Goal: Task Accomplishment & Management: Use online tool/utility

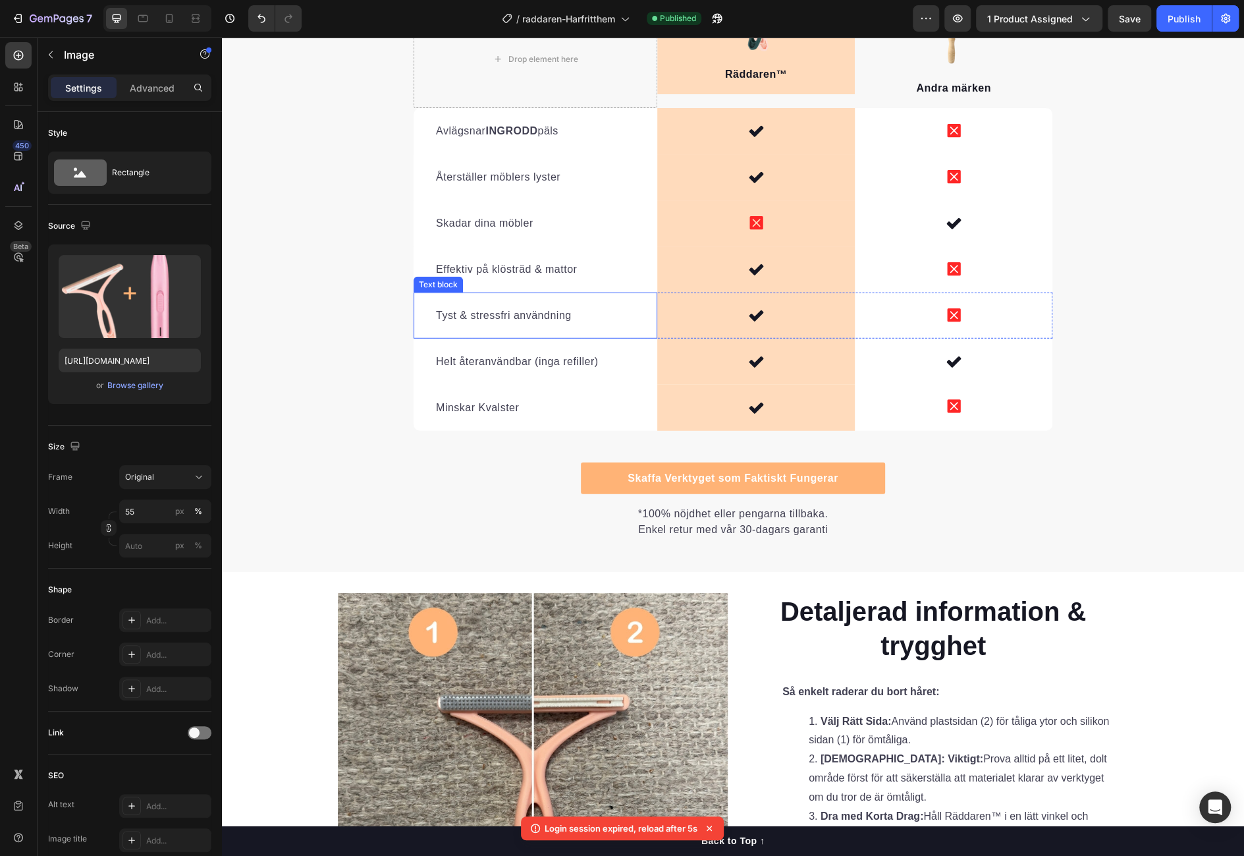
scroll to position [2486, 0]
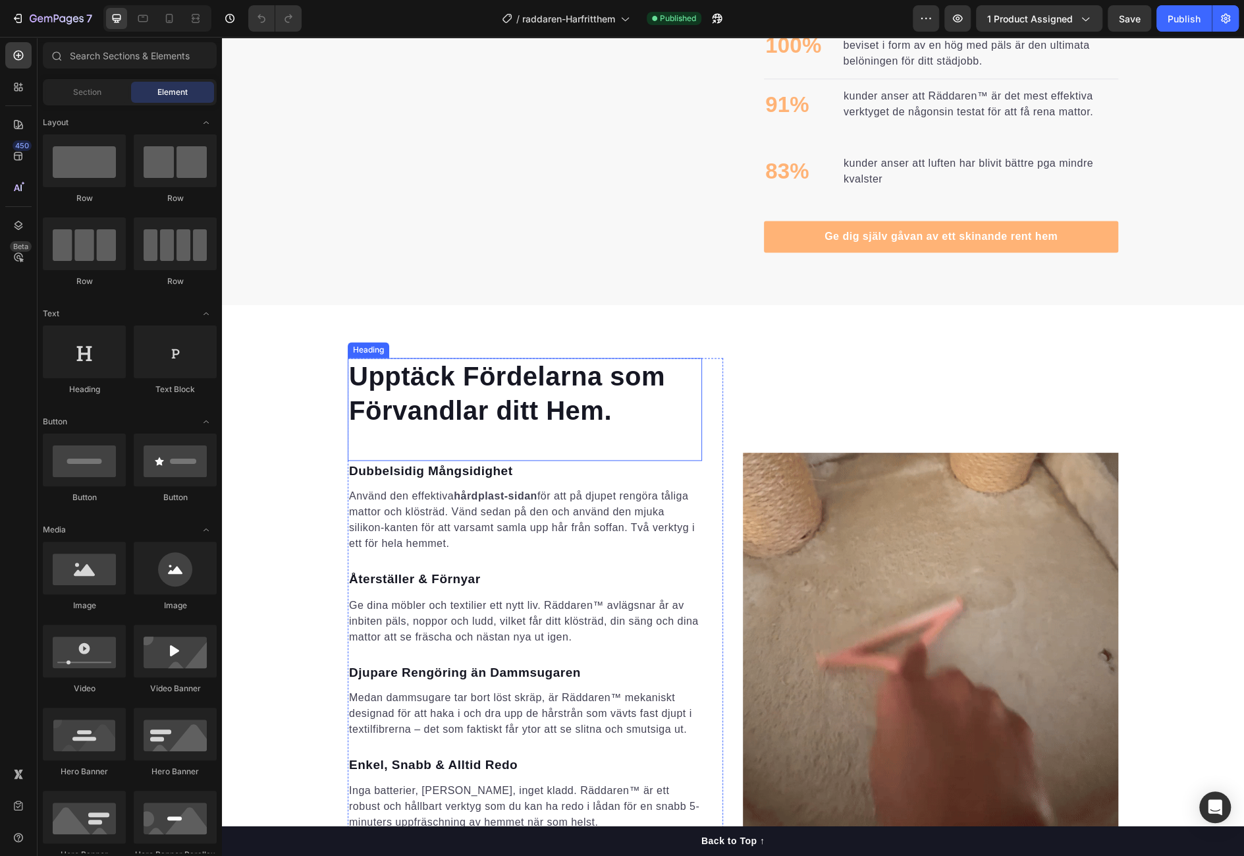
scroll to position [1329, 0]
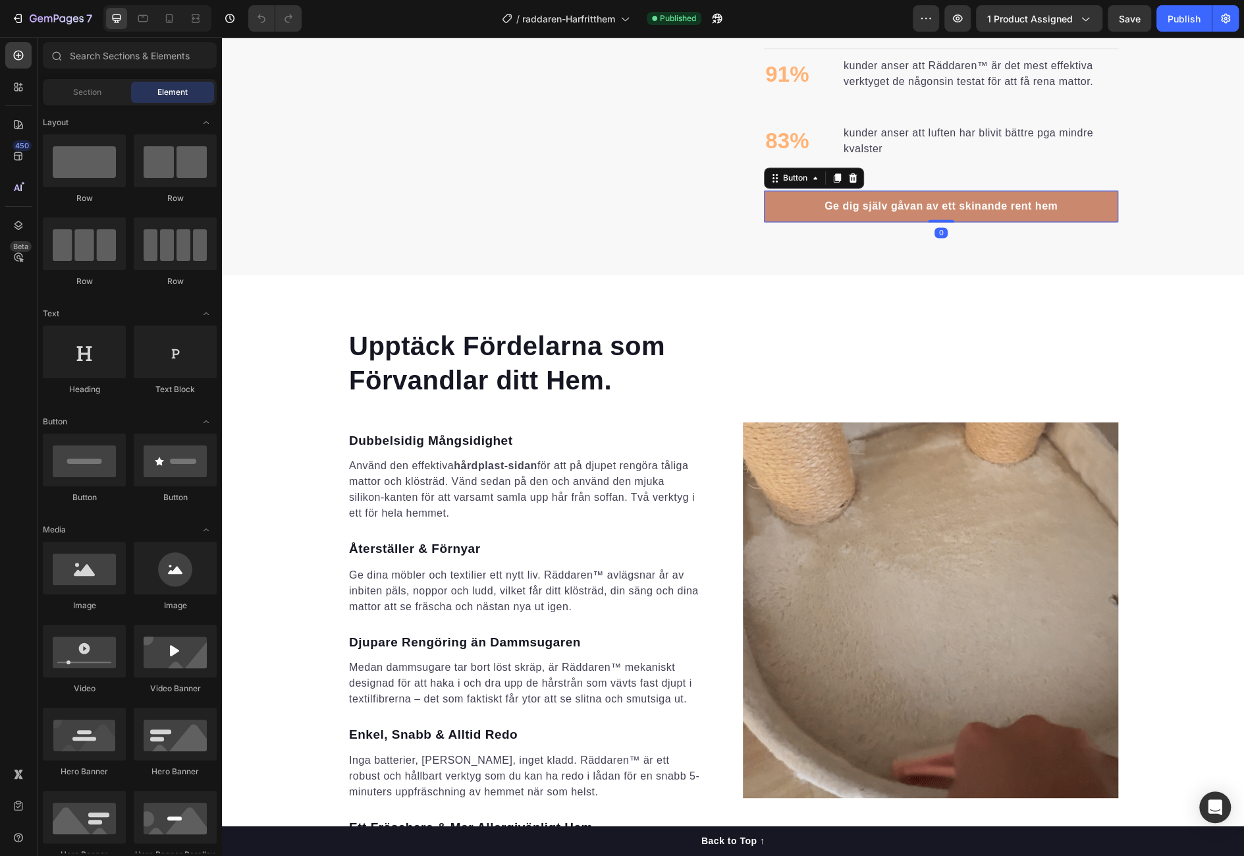
click at [955, 193] on link "Ge dig själv gåvan av ett skinande rent hem" at bounding box center [941, 206] width 354 height 32
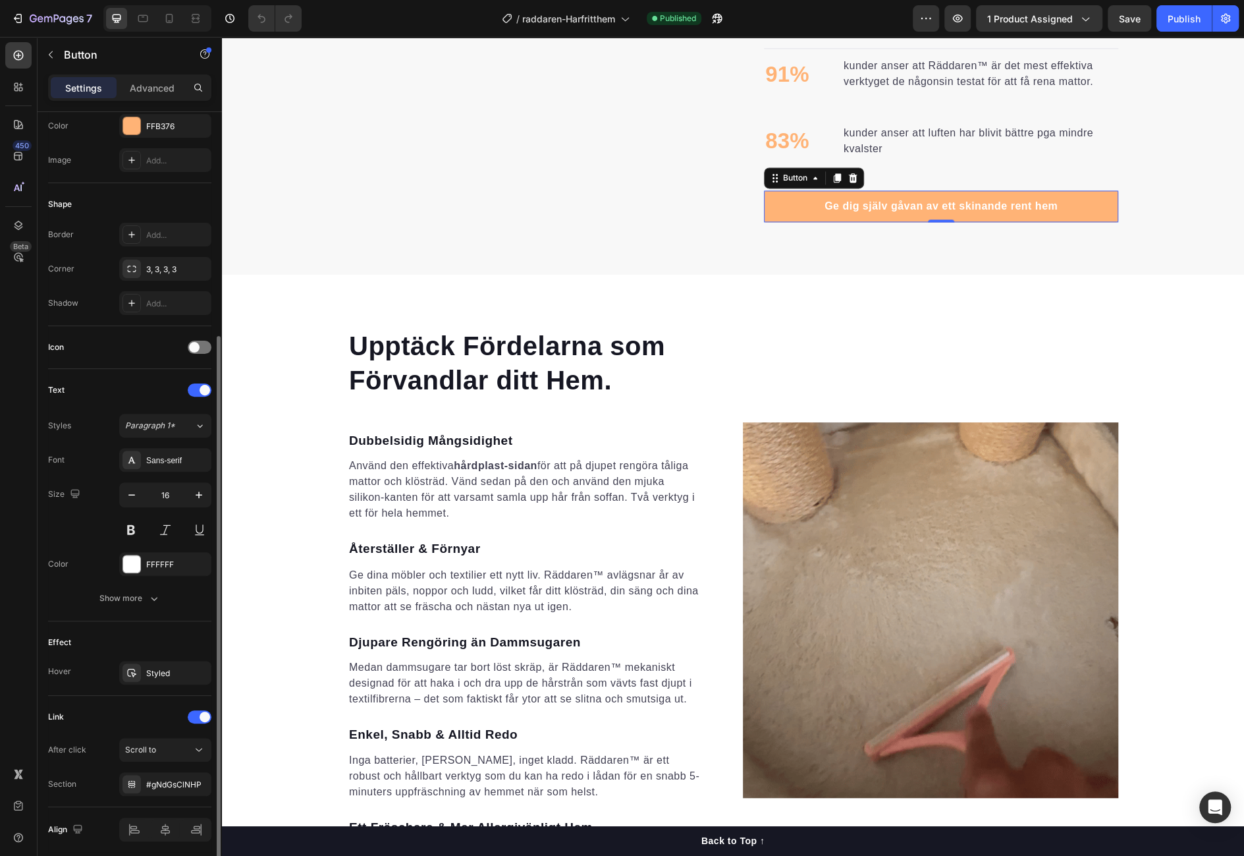
scroll to position [229, 0]
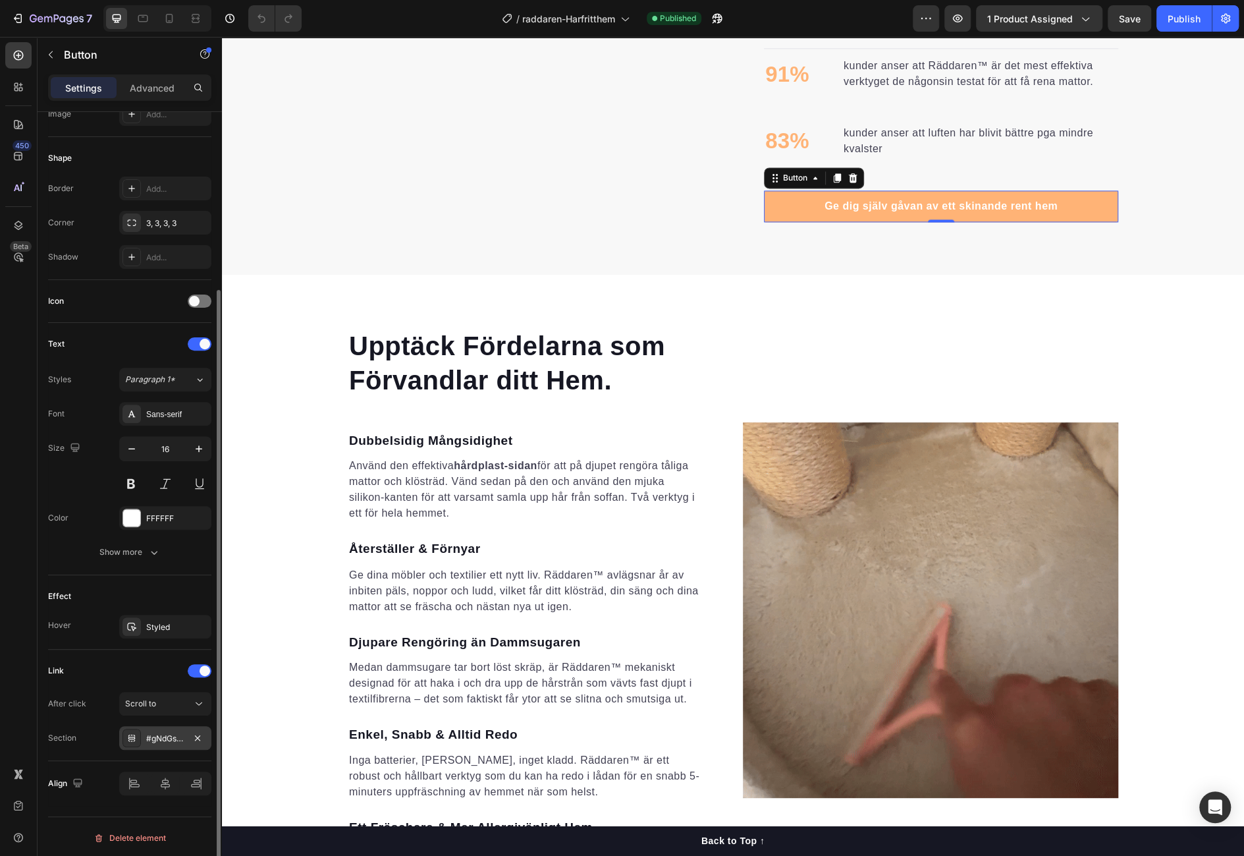
click at [178, 736] on div "#gNdGsClNHP" at bounding box center [165, 739] width 38 height 12
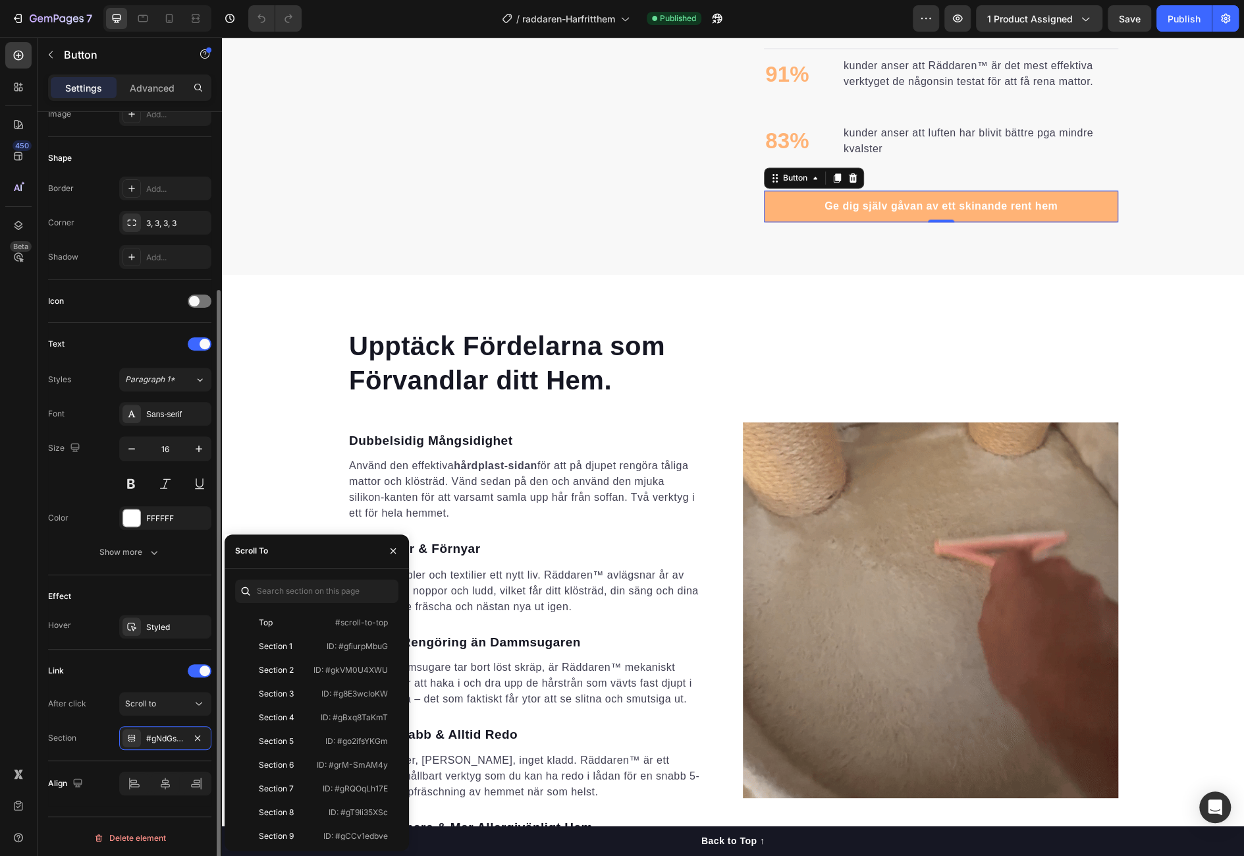
click at [85, 698] on div "After click" at bounding box center [67, 704] width 38 height 12
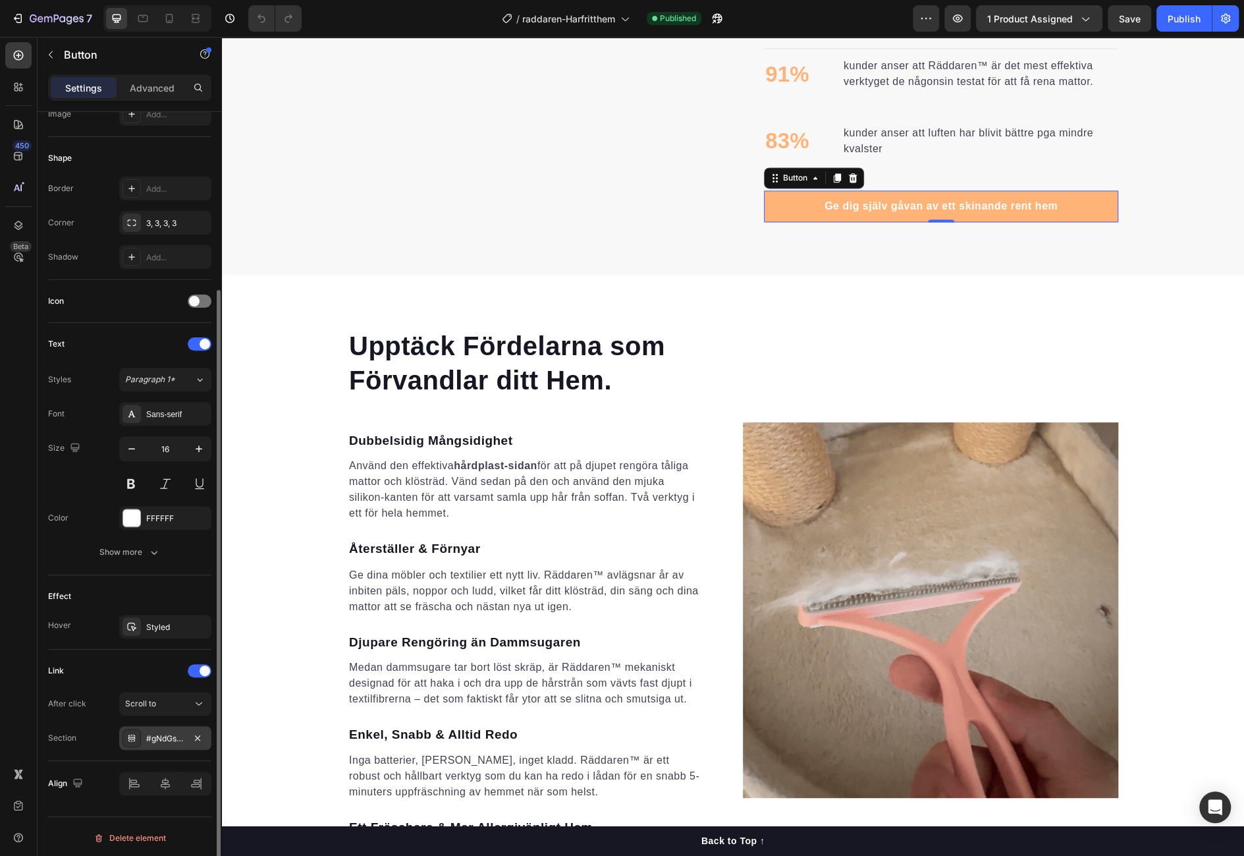
click at [195, 730] on button "button" at bounding box center [198, 738] width 16 height 16
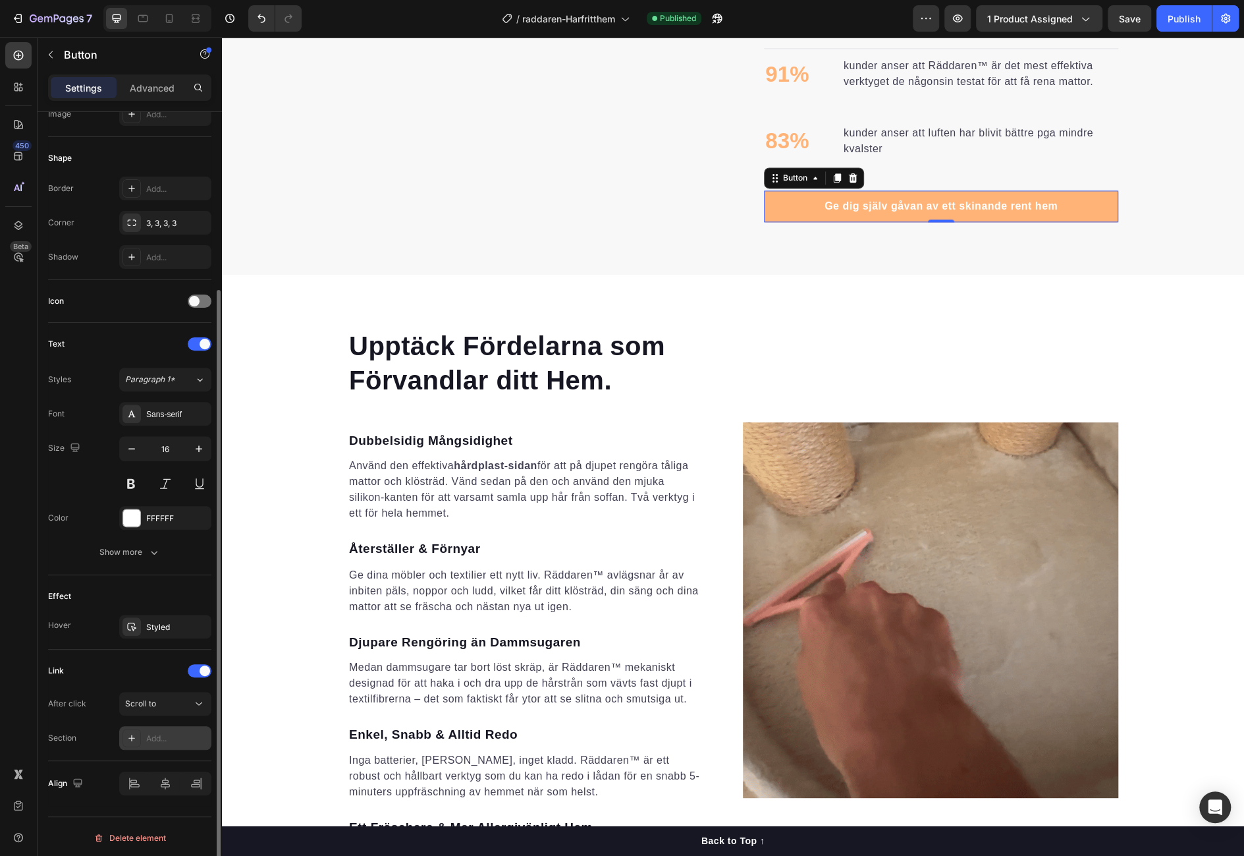
click at [181, 735] on div "Add..." at bounding box center [177, 739] width 62 height 12
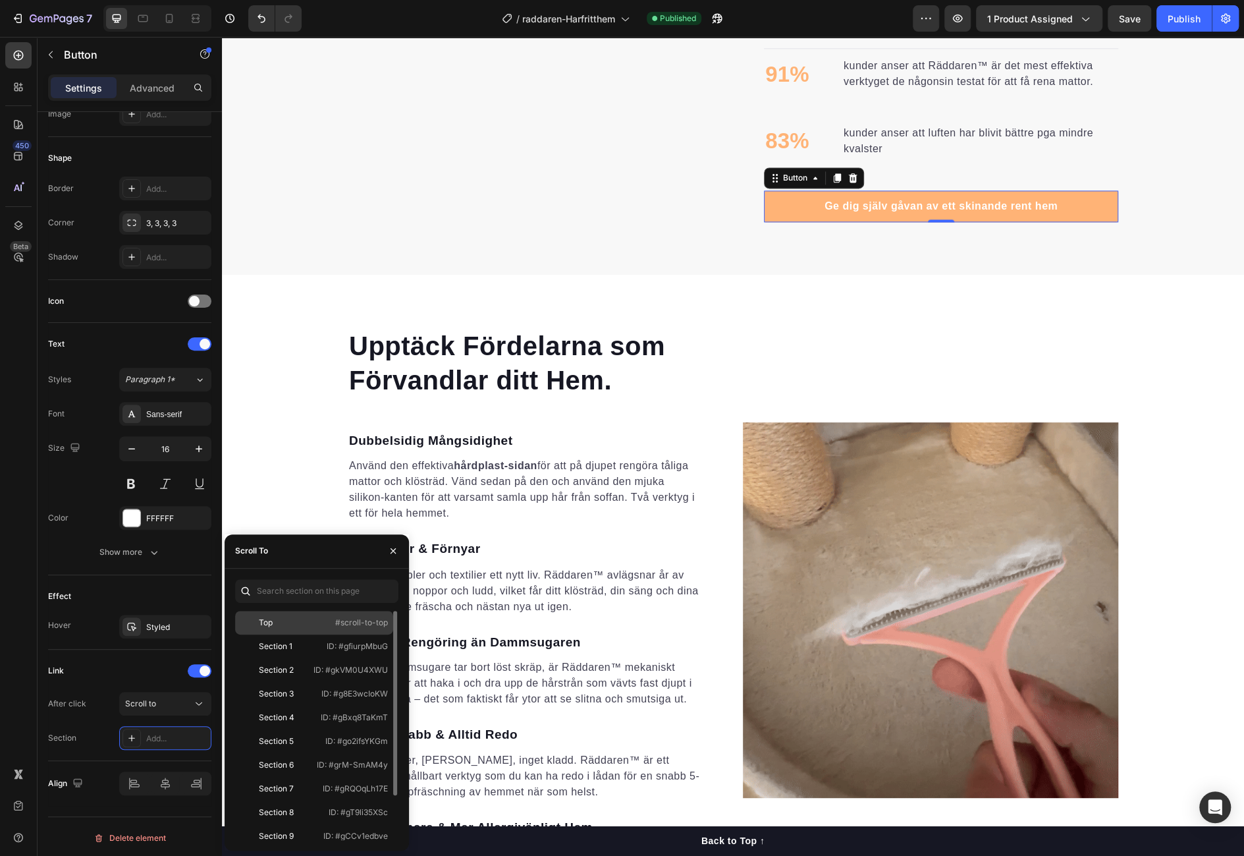
click at [364, 634] on div "Top #scroll-to-top" at bounding box center [314, 646] width 158 height 24
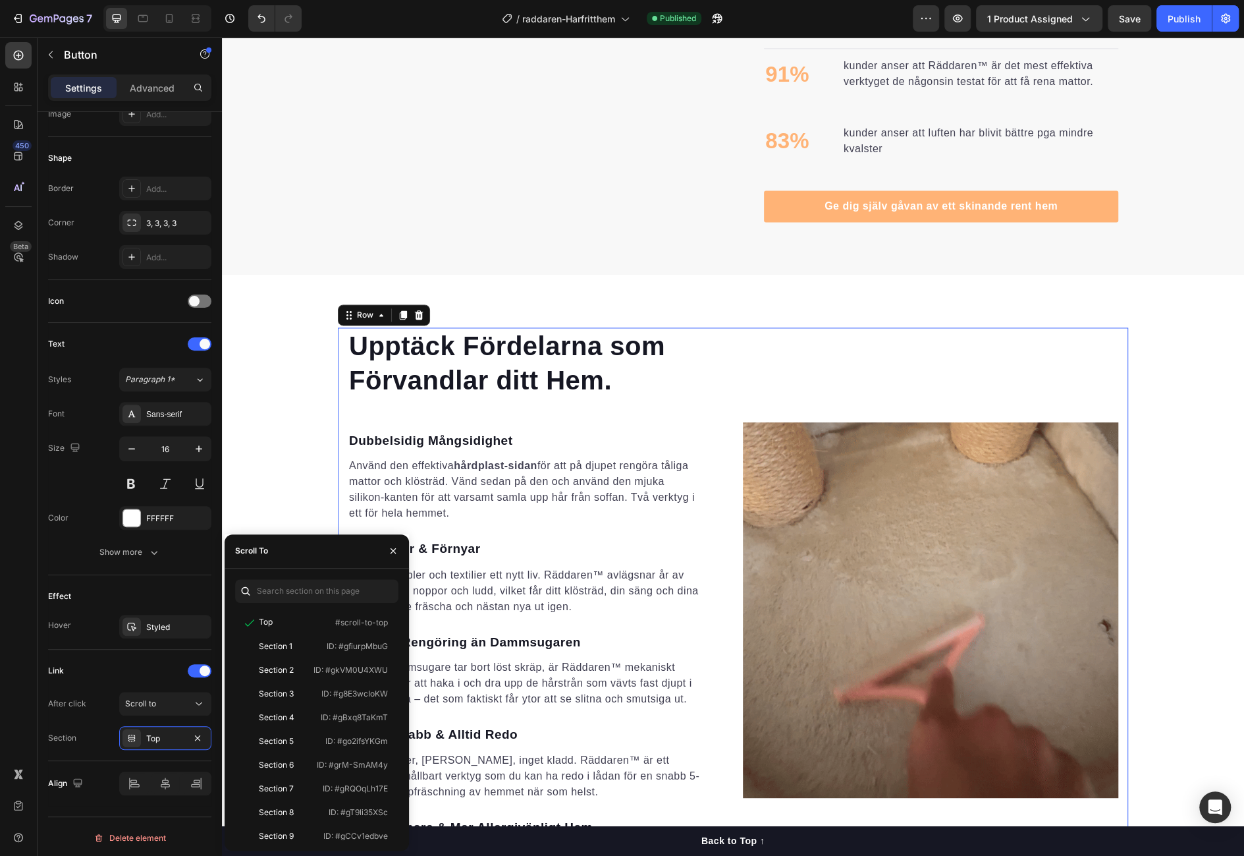
click at [774, 377] on div "Image" at bounding box center [931, 610] width 376 height 566
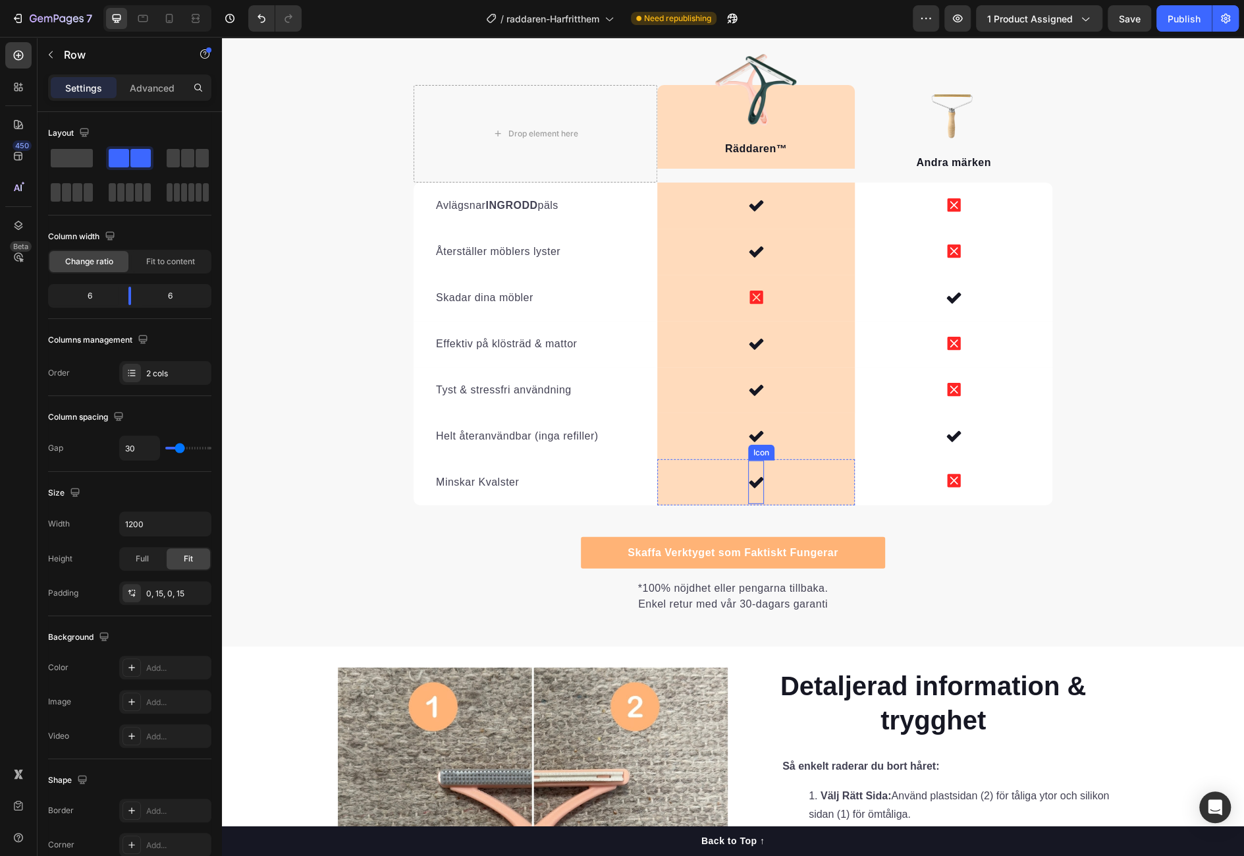
scroll to position [2446, 0]
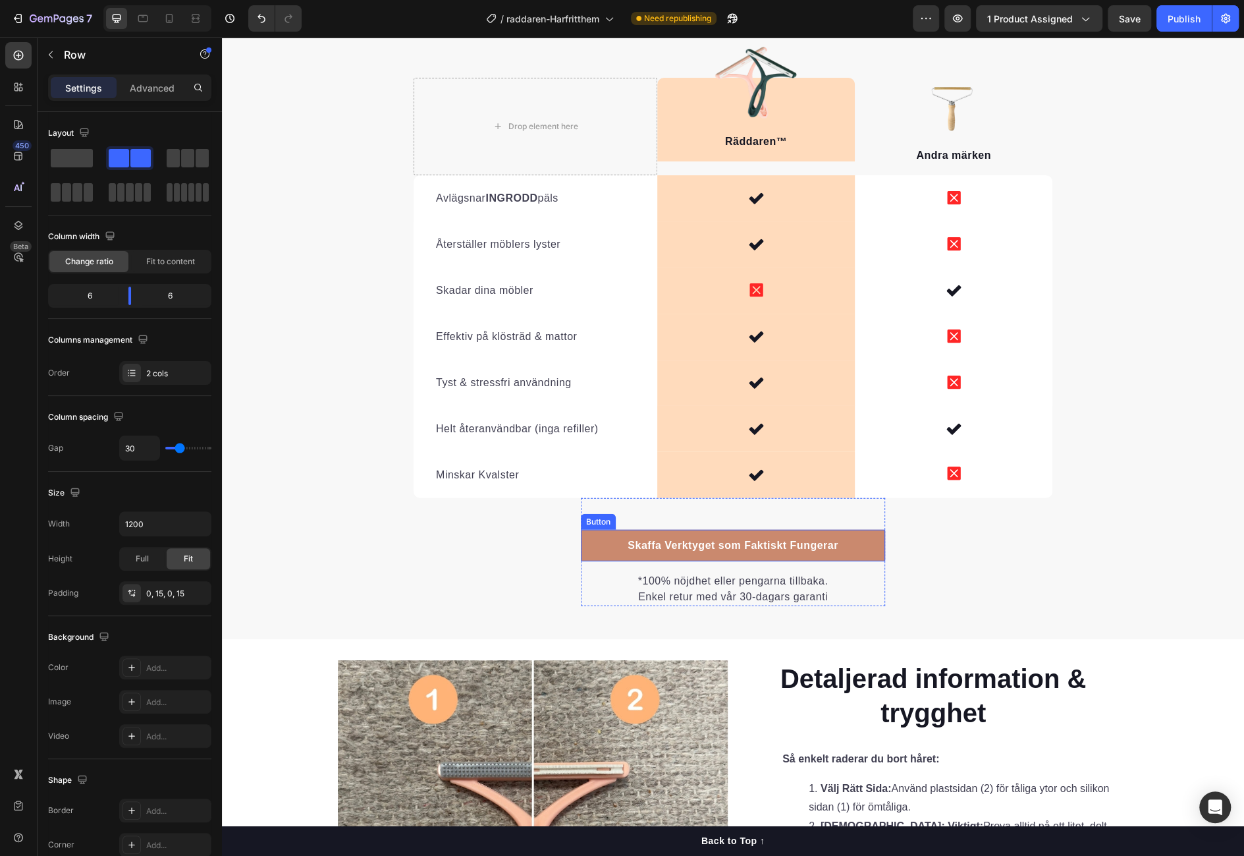
click at [870, 540] on link "Skaffa Verktyget som Faktiskt Fungerar" at bounding box center [733, 546] width 304 height 32
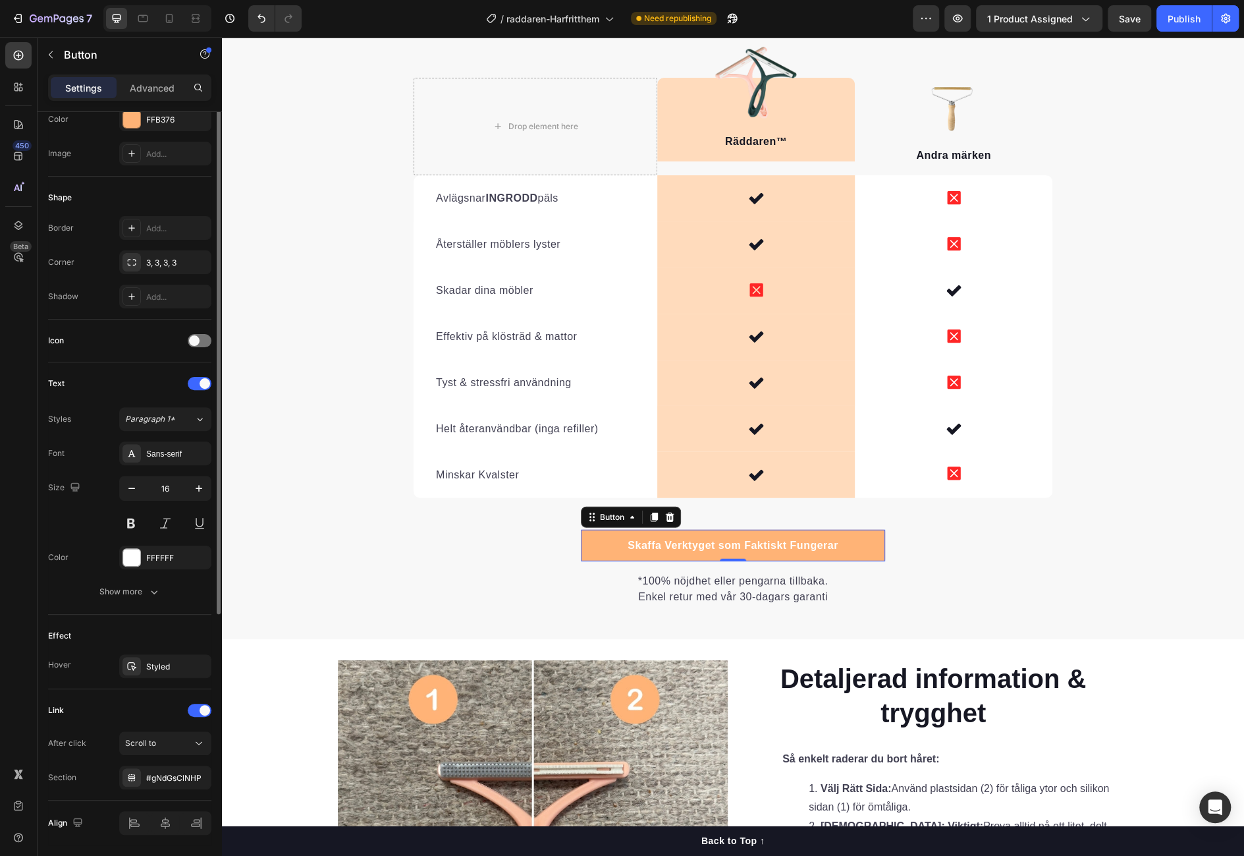
scroll to position [229, 0]
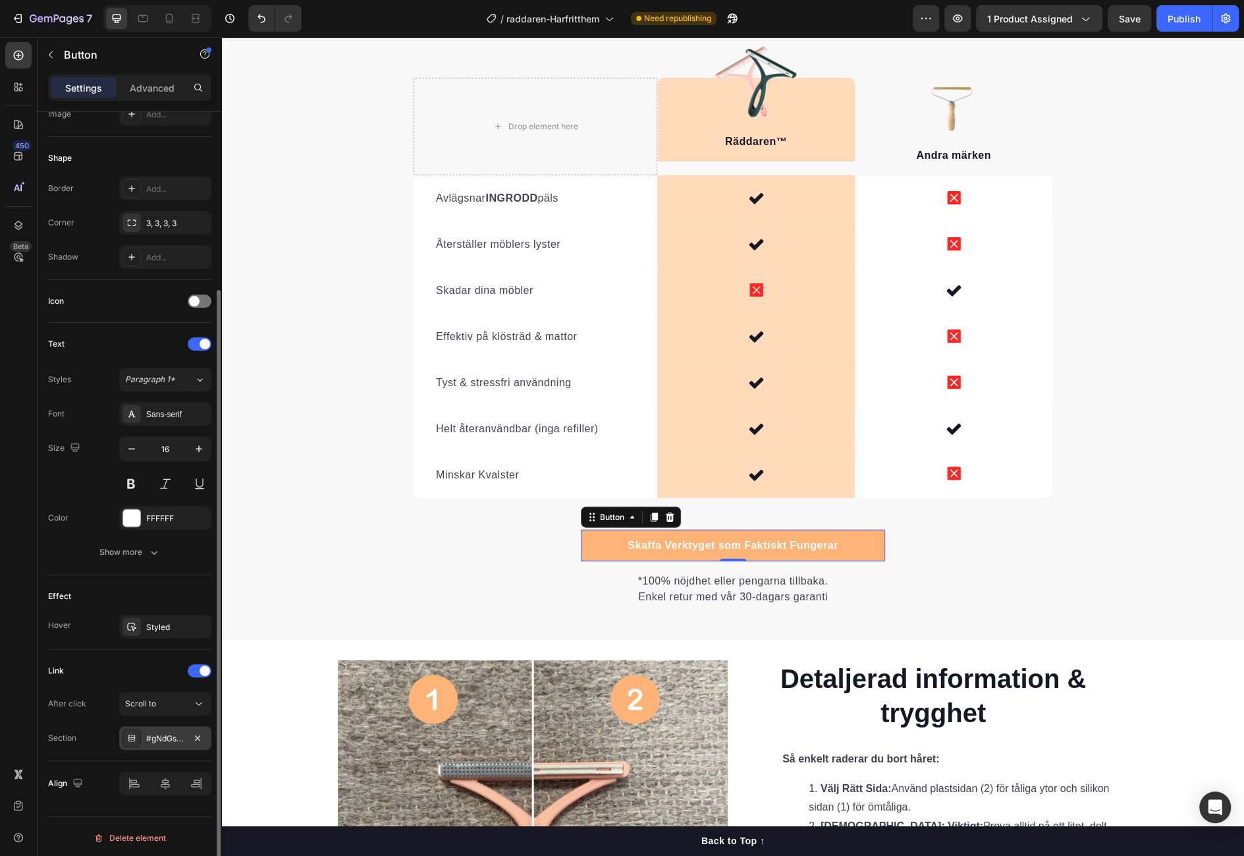
click at [187, 742] on div "#gNdGsClNHP" at bounding box center [165, 738] width 92 height 24
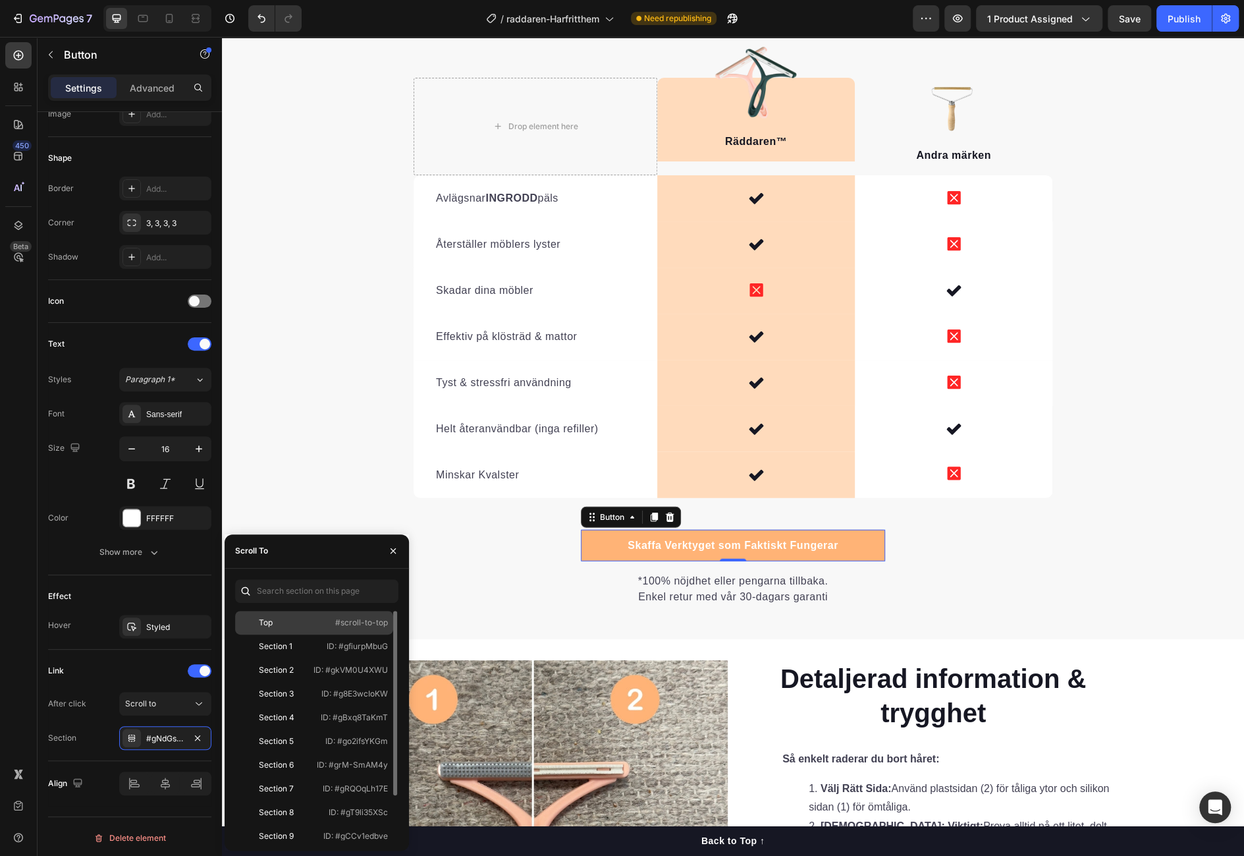
drag, startPoint x: 302, startPoint y: 628, endPoint x: 309, endPoint y: 621, distance: 9.8
click at [302, 634] on div "Top #scroll-to-top" at bounding box center [314, 646] width 158 height 24
click at [1195, 15] on div "Publish" at bounding box center [1184, 19] width 33 height 14
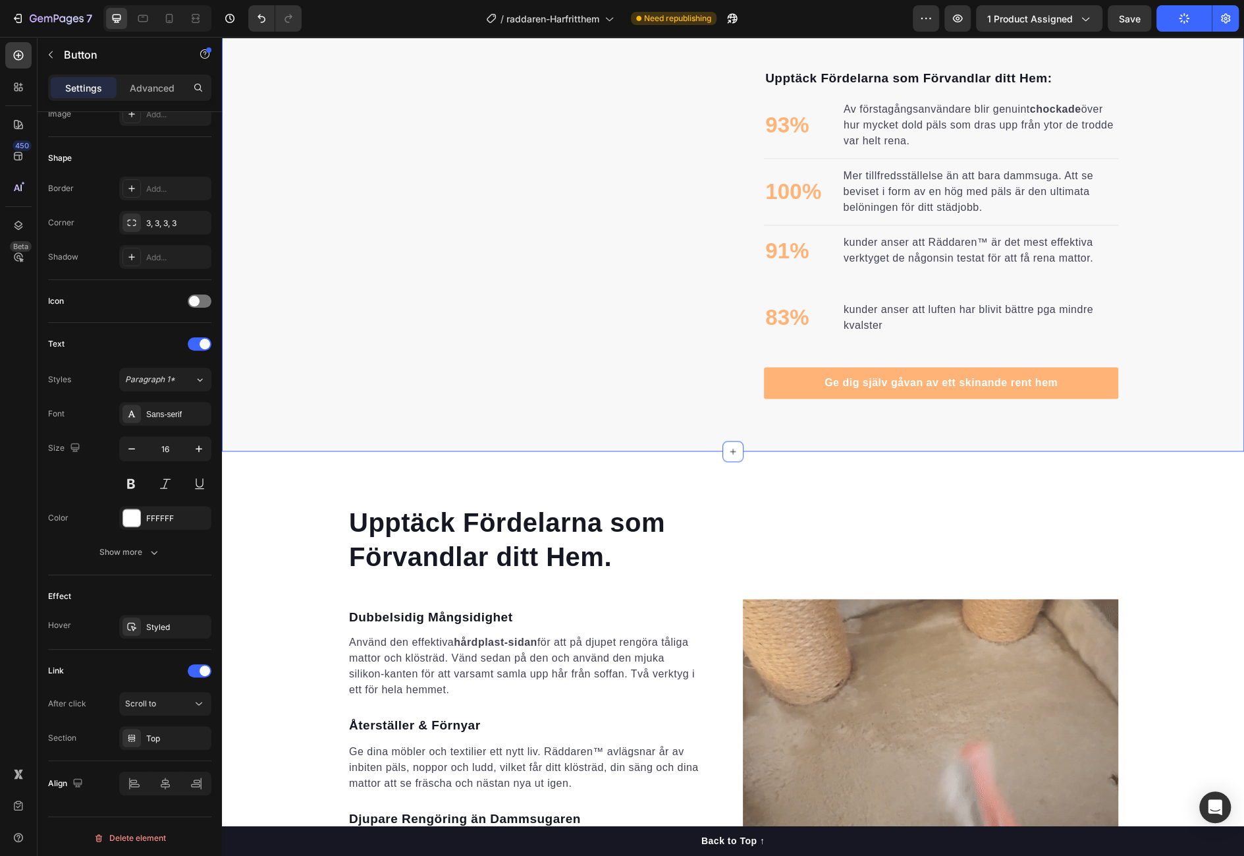
scroll to position [1152, 0]
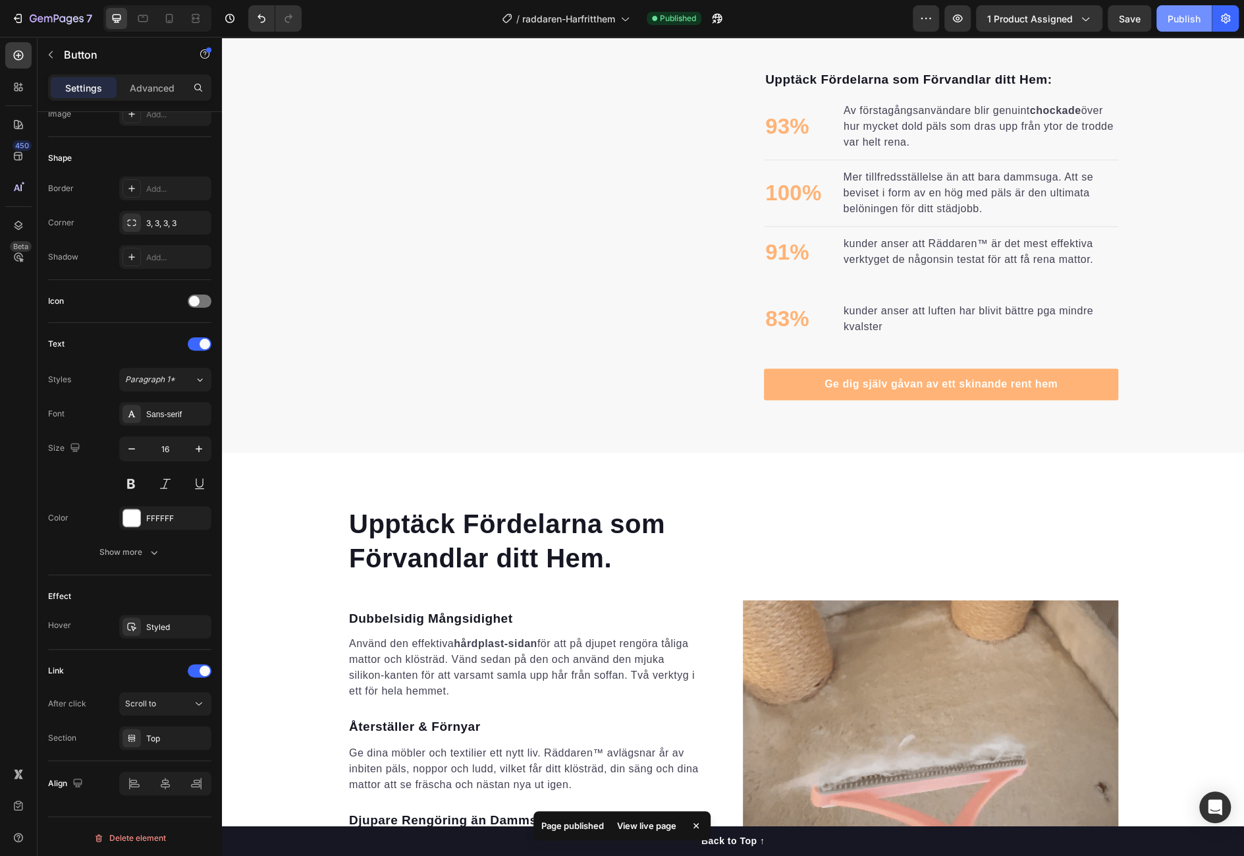
click at [1182, 24] on div "Publish" at bounding box center [1184, 19] width 33 height 14
